Goal: Download file/media

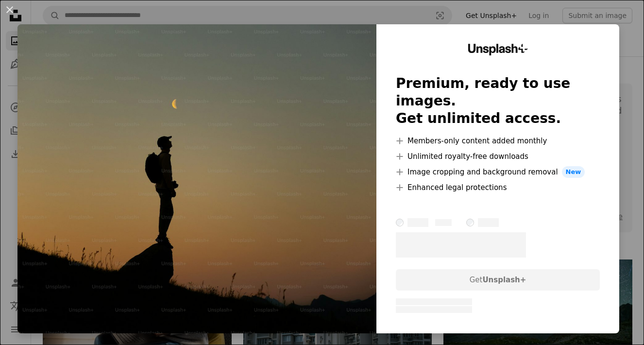
scroll to position [290, 0]
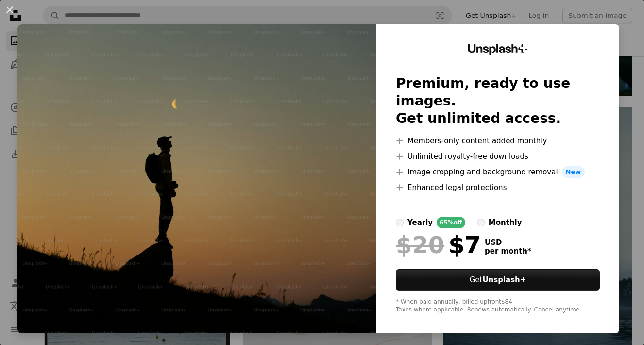
click at [276, 150] on img at bounding box center [196, 178] width 359 height 309
click at [287, 122] on img at bounding box center [196, 178] width 359 height 309
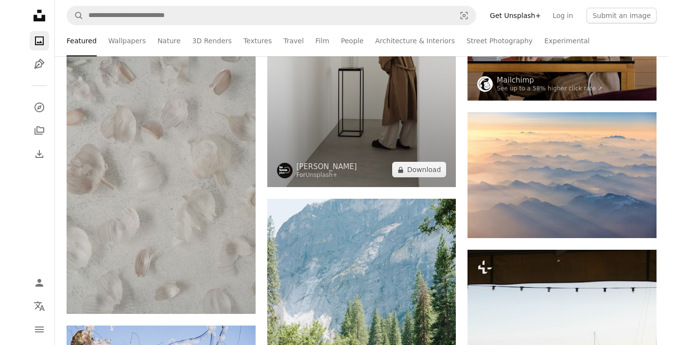
scroll to position [780, 0]
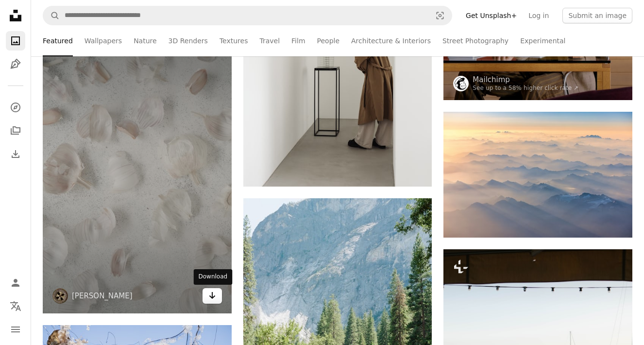
click at [216, 296] on link "Arrow pointing down" at bounding box center [212, 296] width 19 height 16
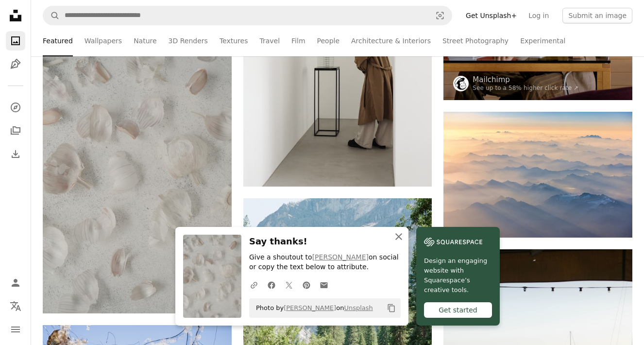
click at [399, 235] on icon "An X shape" at bounding box center [399, 237] width 12 height 12
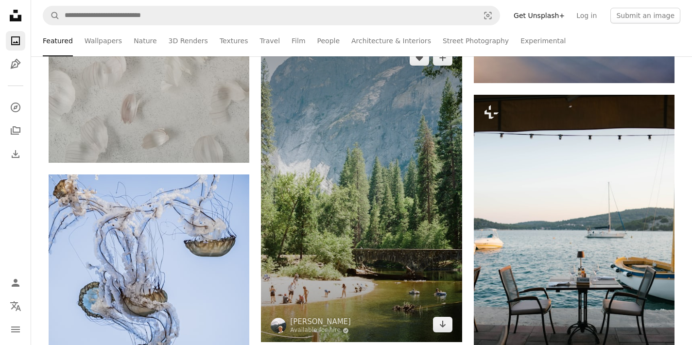
scroll to position [977, 0]
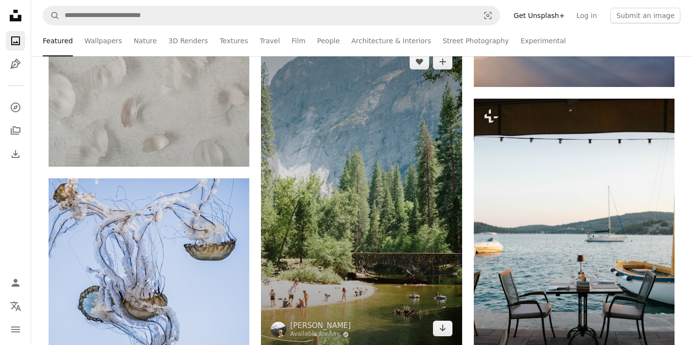
click at [336, 211] on img at bounding box center [361, 195] width 201 height 302
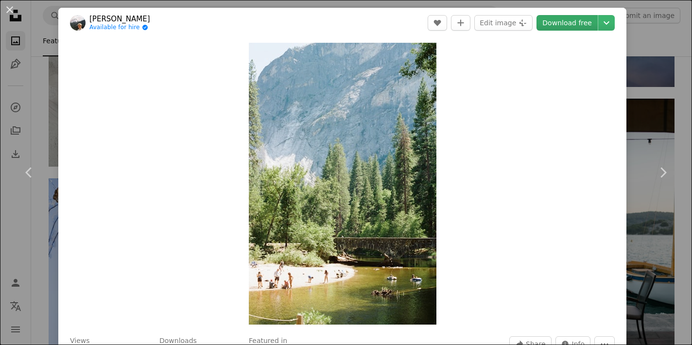
click at [592, 20] on link "Download free" at bounding box center [566, 23] width 61 height 16
